Goal: Information Seeking & Learning: Learn about a topic

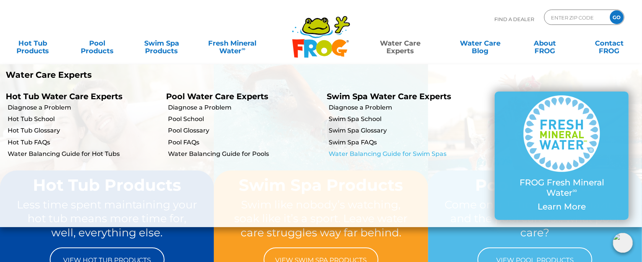
click at [393, 153] on link "Water Balancing Guide for Swim Spas" at bounding box center [405, 154] width 153 height 8
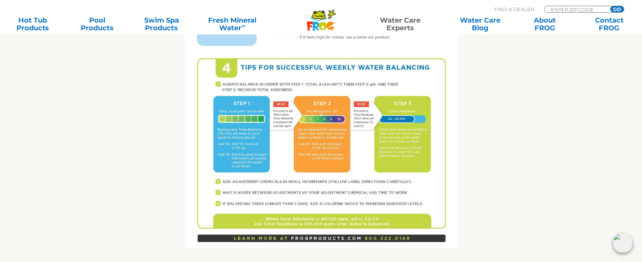
scroll to position [536, 0]
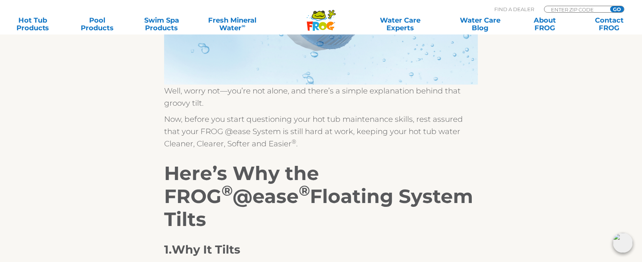
scroll to position [459, 0]
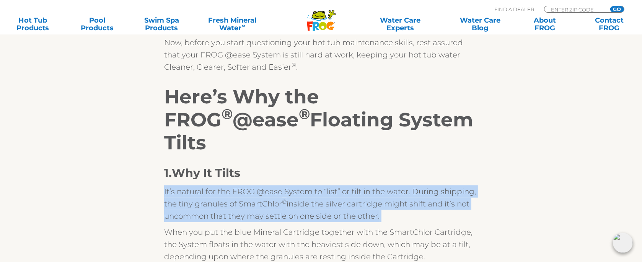
drag, startPoint x: 391, startPoint y: 170, endPoint x: 144, endPoint y: 141, distance: 248.6
click at [144, 141] on div "Why Is My FROG ® @ease ® Floating System Tilting? Ever find yourself wondering …" at bounding box center [321, 80] width 471 height 714
copy p "It’s natural for the FROG @ease System to “list” or tilt in the water. During s…"
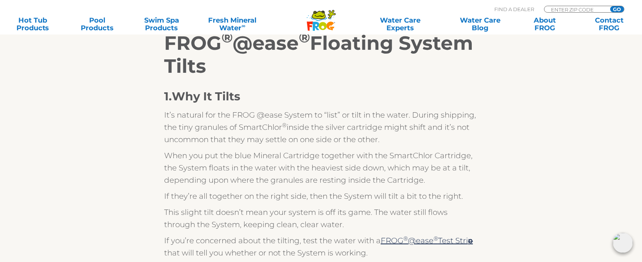
click at [165, 147] on div "Why Is My FROG ® @ease ® Floating System Tilting? Ever find yourself wondering …" at bounding box center [321, 4] width 471 height 714
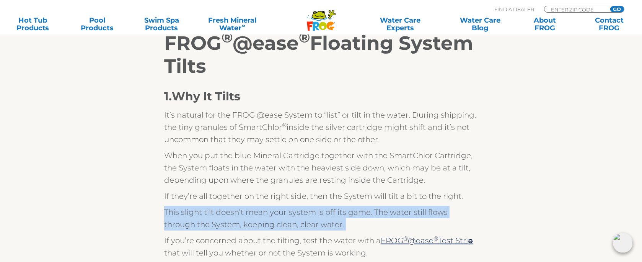
drag, startPoint x: 165, startPoint y: 169, endPoint x: 376, endPoint y: 181, distance: 212.0
click at [376, 206] on p "This slight tilt doesn’t mean your system is off its game. The water still flow…" at bounding box center [321, 218] width 314 height 24
copy p "This slight tilt doesn’t mean your system is off its game. The water still flow…"
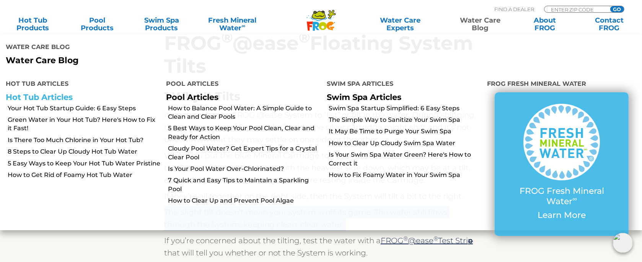
click at [50, 95] on link "Hot Tub Articles" at bounding box center [39, 97] width 67 height 10
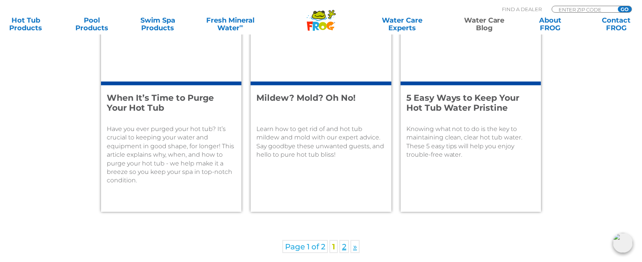
scroll to position [1072, 0]
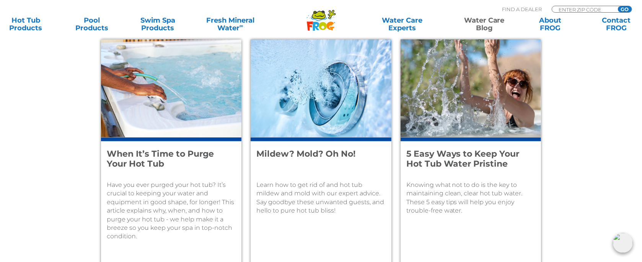
click at [300, 157] on h4 "Mildew? Mold? Oh No!" at bounding box center [315, 159] width 119 height 20
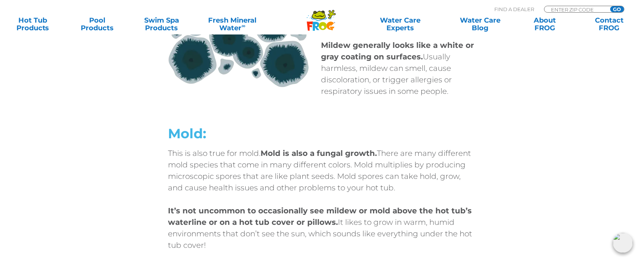
scroll to position [612, 0]
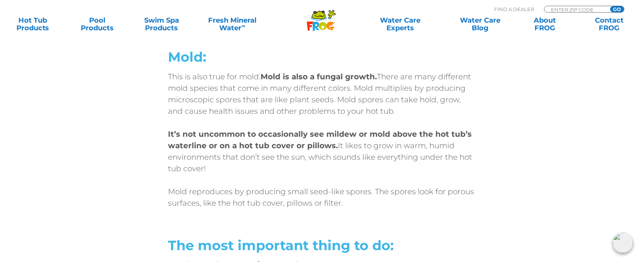
drag, startPoint x: 153, startPoint y: 139, endPoint x: 255, endPoint y: 171, distance: 107.5
click at [255, 171] on div "Mold: This is also true for mold. Mold is also a fungal growth. There are many …" at bounding box center [320, 188] width 459 height 291
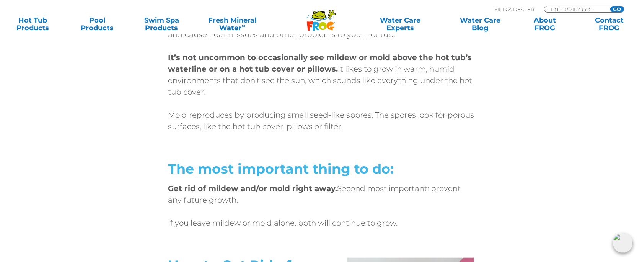
copy p "It’s not uncommon to occasionally see mildew or mold above the hot tub’s waterl…"
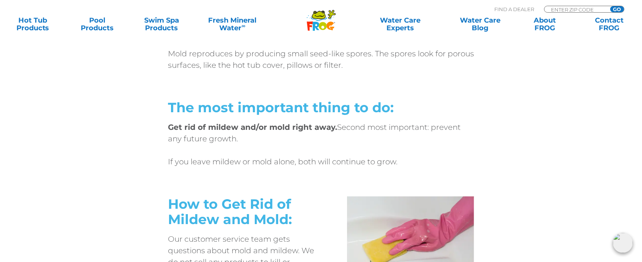
scroll to position [765, 0]
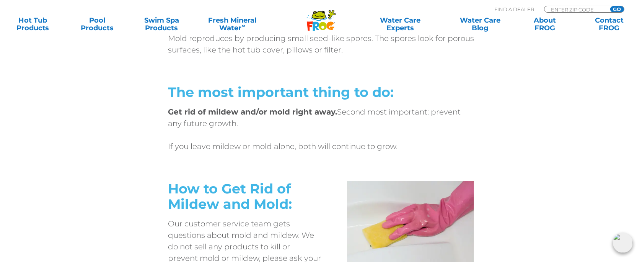
drag, startPoint x: 171, startPoint y: 109, endPoint x: 268, endPoint y: 126, distance: 97.9
click at [268, 126] on p "Get rid of mildew and/or mold right away. Second most important: prevent any fu…" at bounding box center [321, 117] width 306 height 23
click at [265, 124] on p "Get rid of mildew and/or mold right away. Second most important: prevent any fu…" at bounding box center [321, 117] width 306 height 23
drag, startPoint x: 183, startPoint y: 112, endPoint x: 176, endPoint y: 113, distance: 6.5
click at [183, 111] on strong "Get rid of mildew and/or mold right away." at bounding box center [252, 111] width 169 height 9
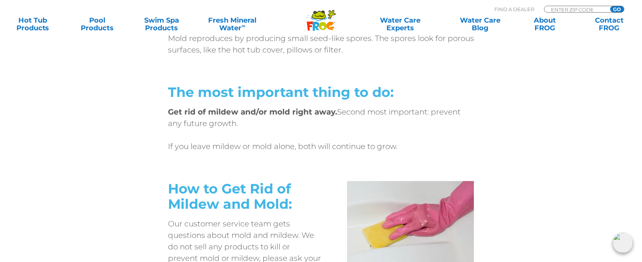
click at [160, 111] on div "Mold: This is also true for mold. Mold is also a fungal growth. There are many …" at bounding box center [320, 35] width 459 height 291
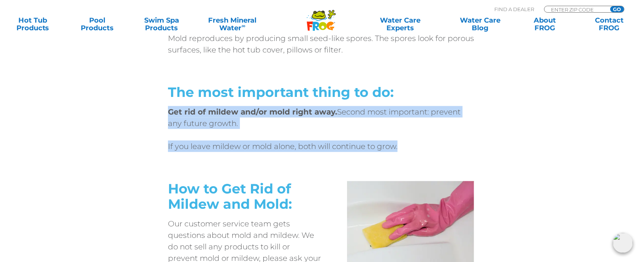
drag, startPoint x: 162, startPoint y: 106, endPoint x: 415, endPoint y: 142, distance: 255.2
click at [415, 142] on div "Mold: This is also true for mold. Mold is also a fungal growth. There are many …" at bounding box center [320, 35] width 459 height 291
copy div "Get rid of mildew and/or mold right away. Second most important: prevent any fu…"
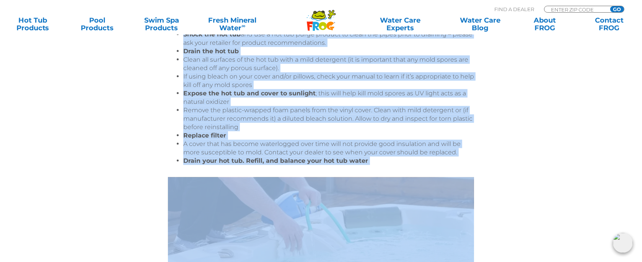
scroll to position [1148, 0]
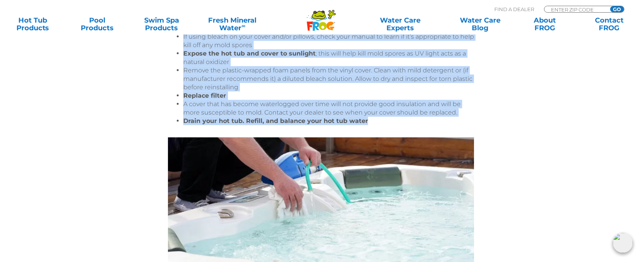
drag, startPoint x: 161, startPoint y: 85, endPoint x: 445, endPoint y: 125, distance: 286.7
copy div "If you spot mildew, clean it up immediately with a mild soap and dry the area. …"
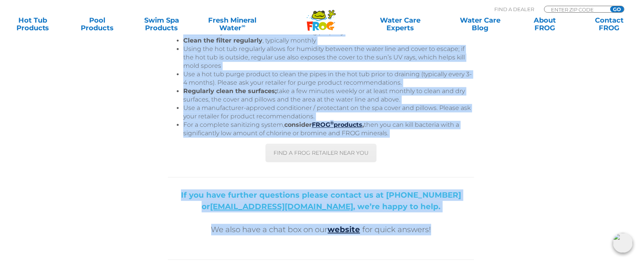
scroll to position [1529, 0]
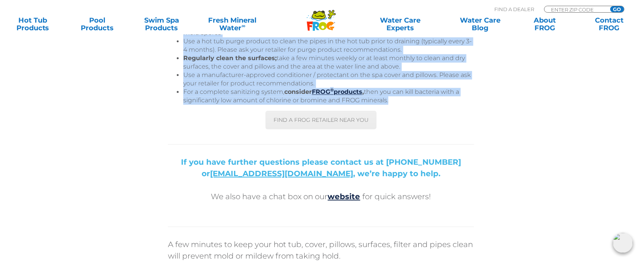
drag, startPoint x: 160, startPoint y: 106, endPoint x: 398, endPoint y: 106, distance: 238.1
click at [398, 106] on div "If you spot mildew, clean it up immediately with a mild soap and dry the area. …" at bounding box center [320, 57] width 459 height 1023
copy div "Prevention: the best defense against mold and mildew Maintain water balance: re…"
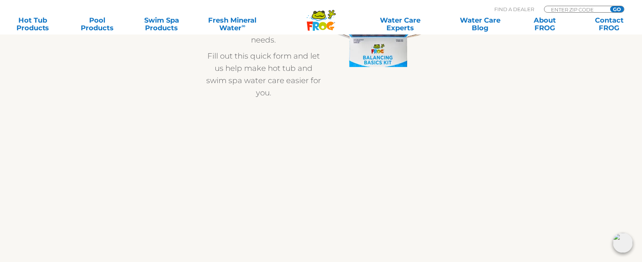
scroll to position [77, 0]
